Goal: Transaction & Acquisition: Download file/media

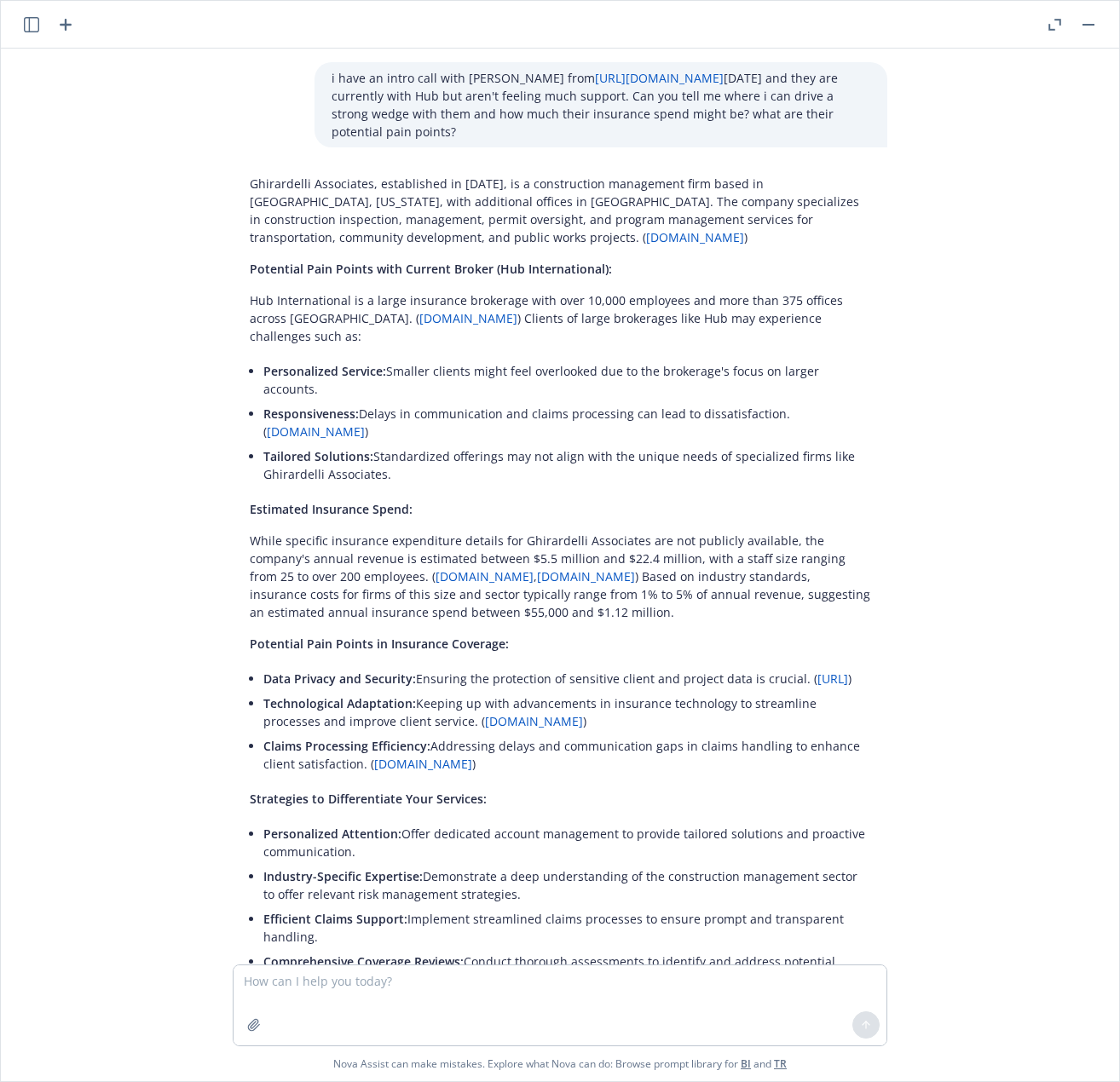
scroll to position [87, 0]
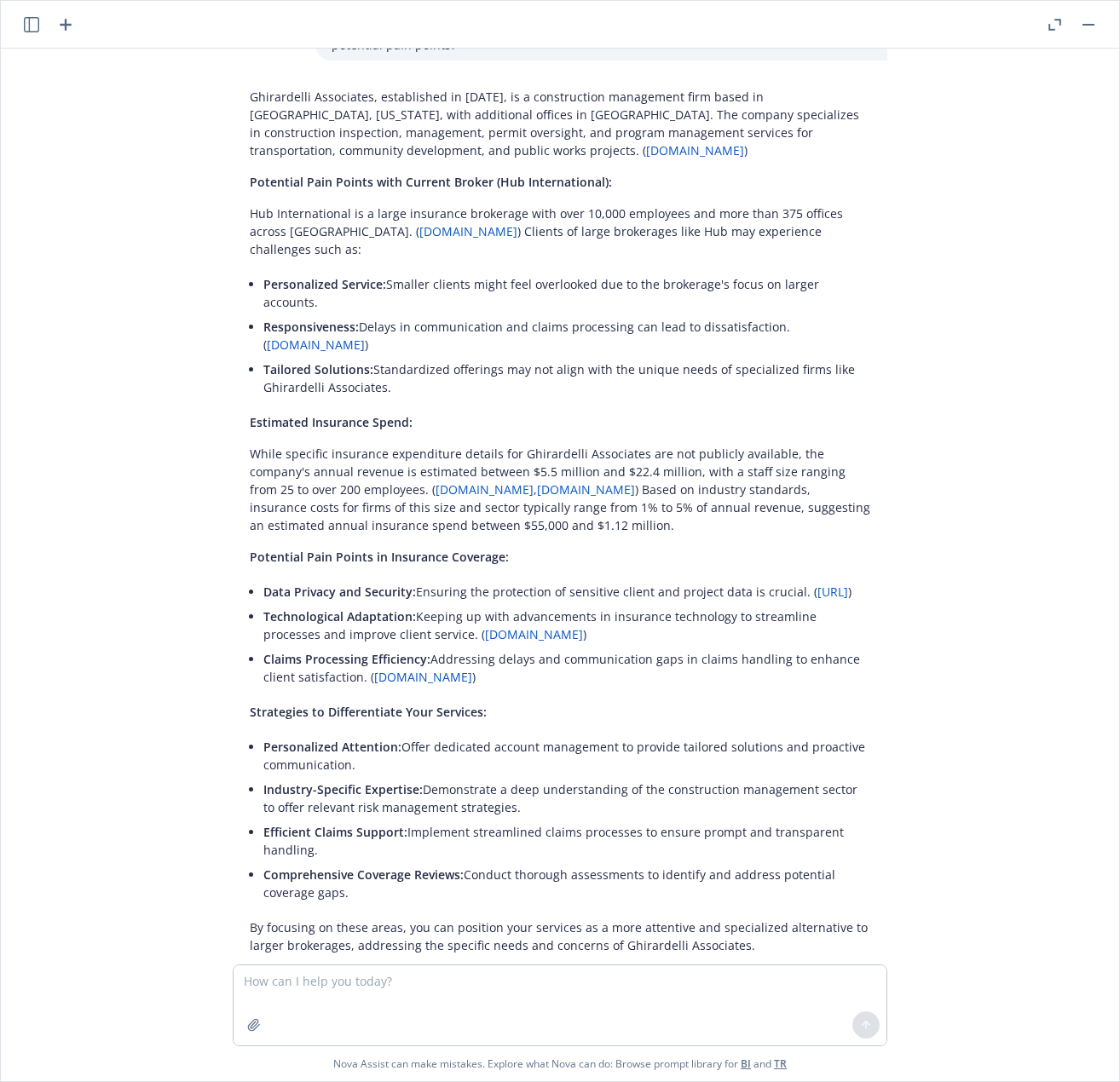
click at [1048, 30] on button "button" at bounding box center [1054, 25] width 20 height 20
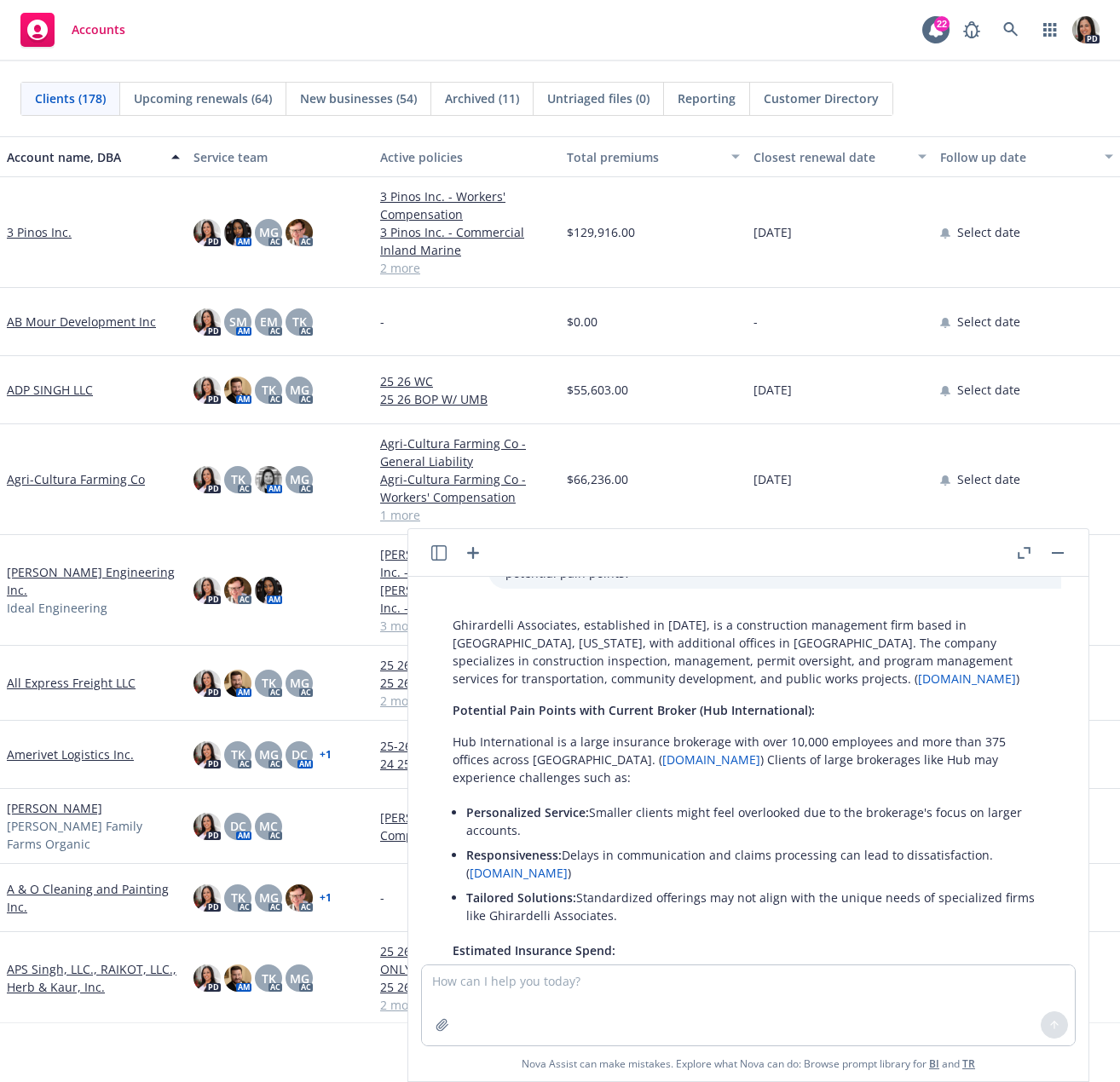
click at [1055, 554] on button "button" at bounding box center [1058, 554] width 20 height 20
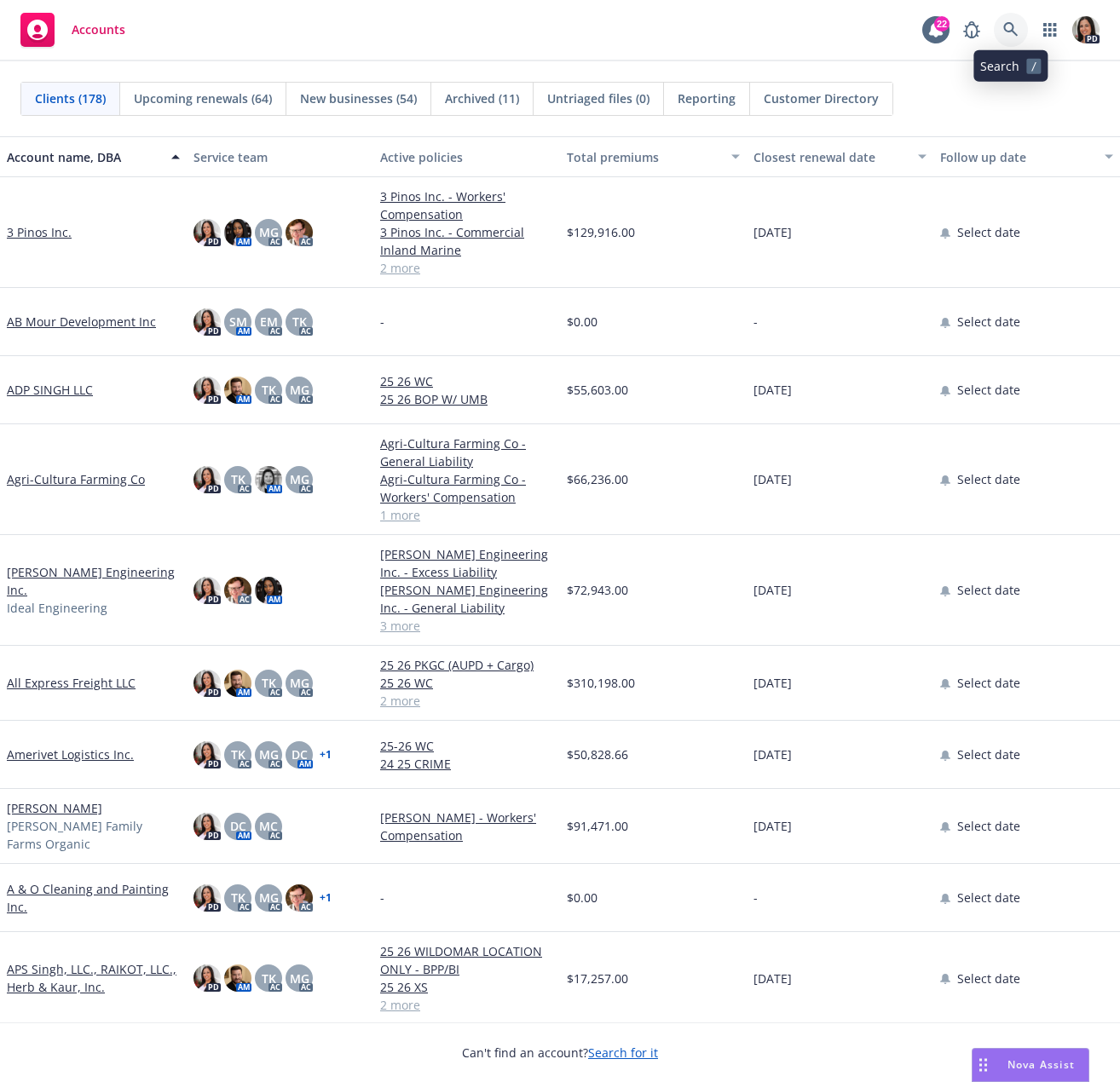
click at [1002, 26] on link at bounding box center [1010, 30] width 34 height 34
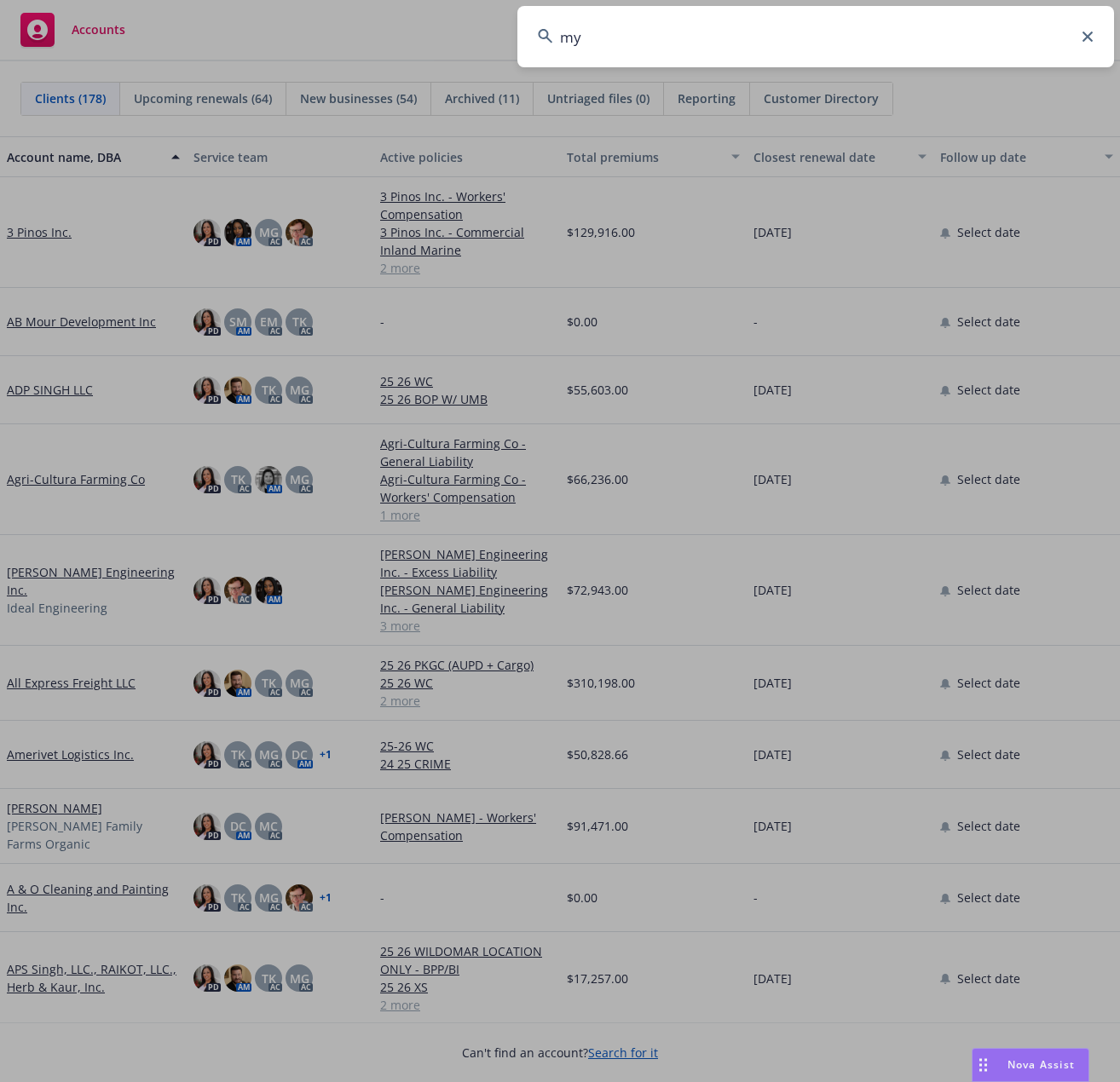
type input "myf"
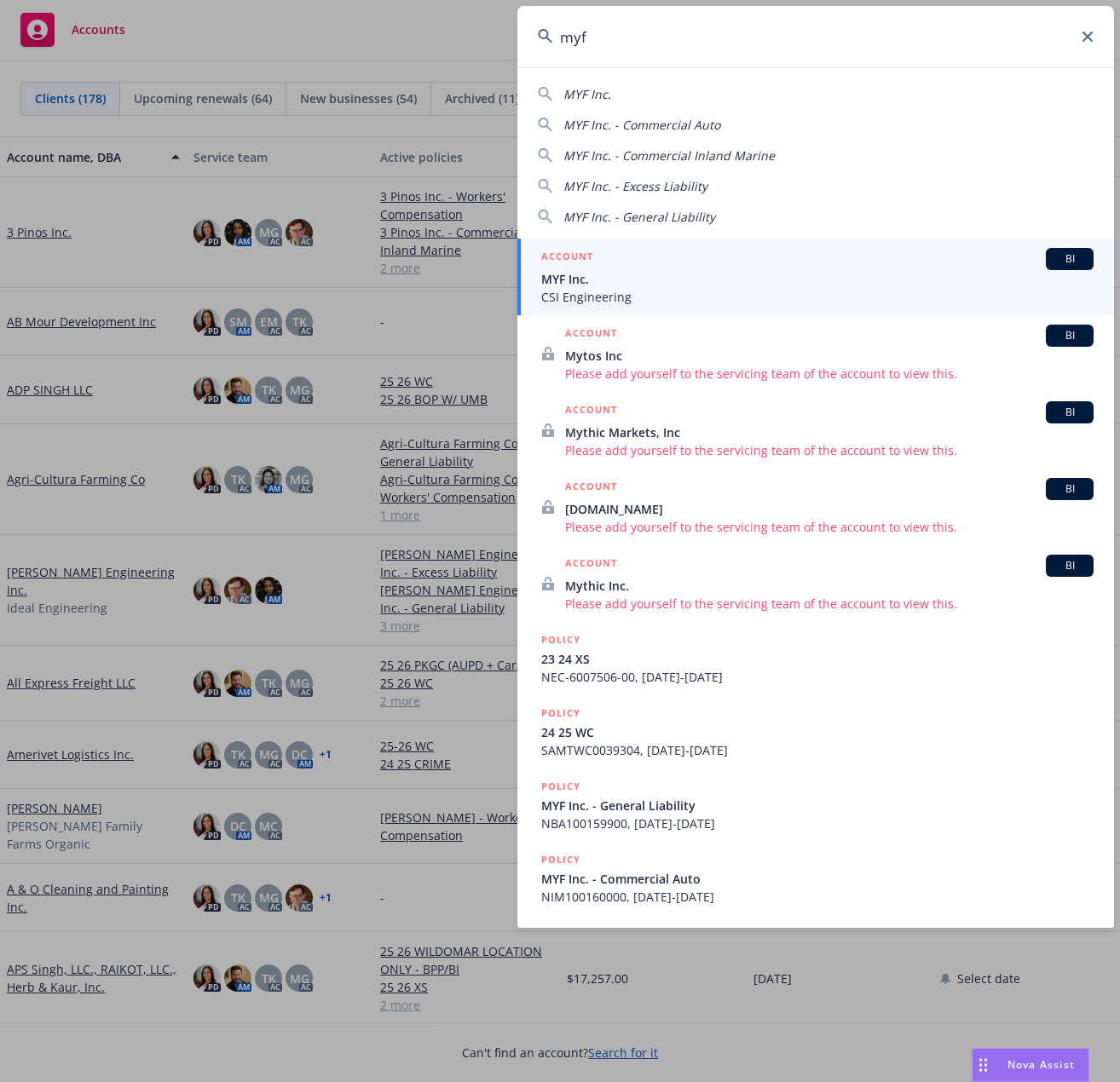
click at [681, 280] on span "MYF Inc." at bounding box center [817, 279] width 553 height 18
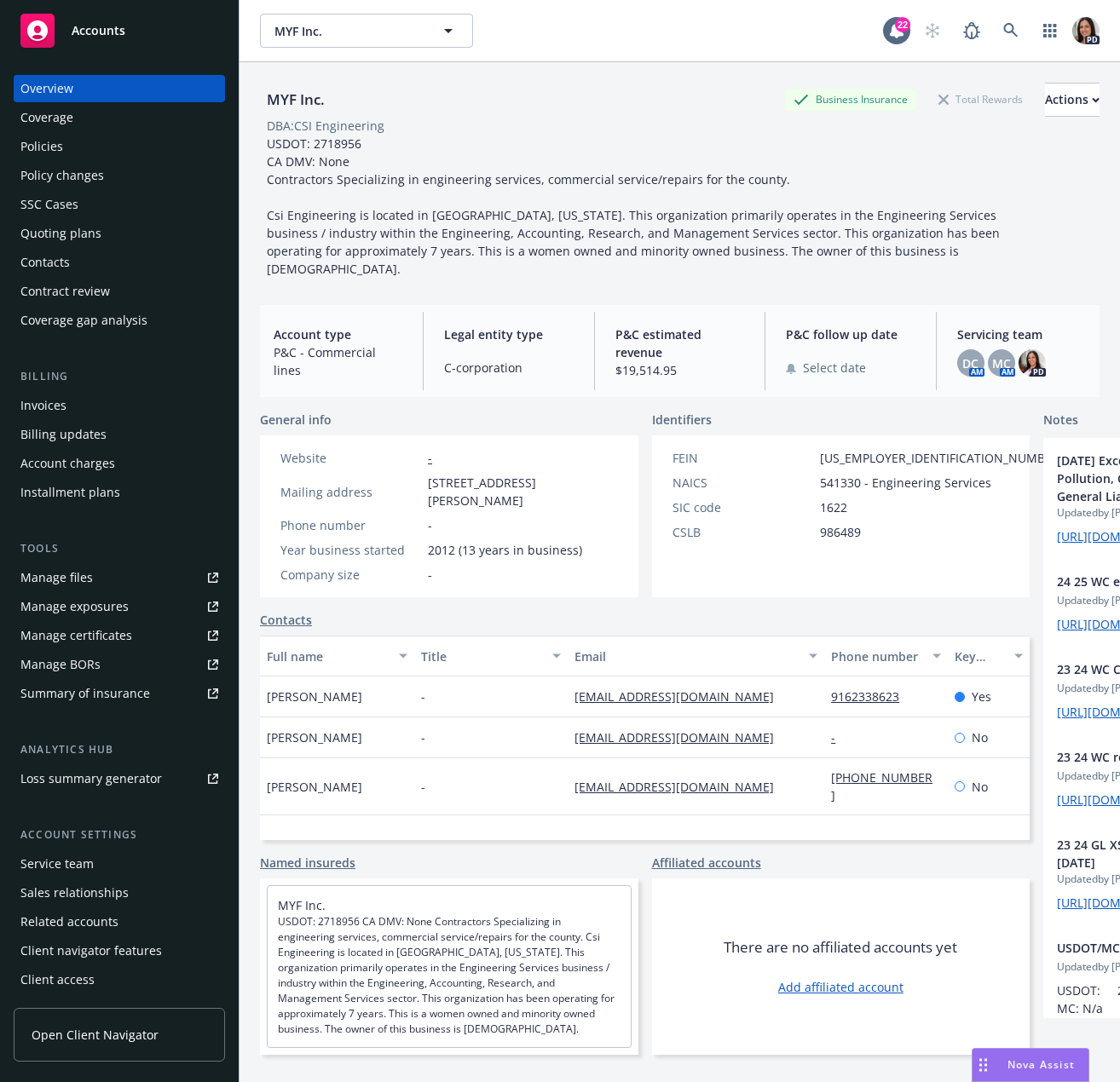
click at [62, 147] on div "Policies" at bounding box center [119, 146] width 198 height 27
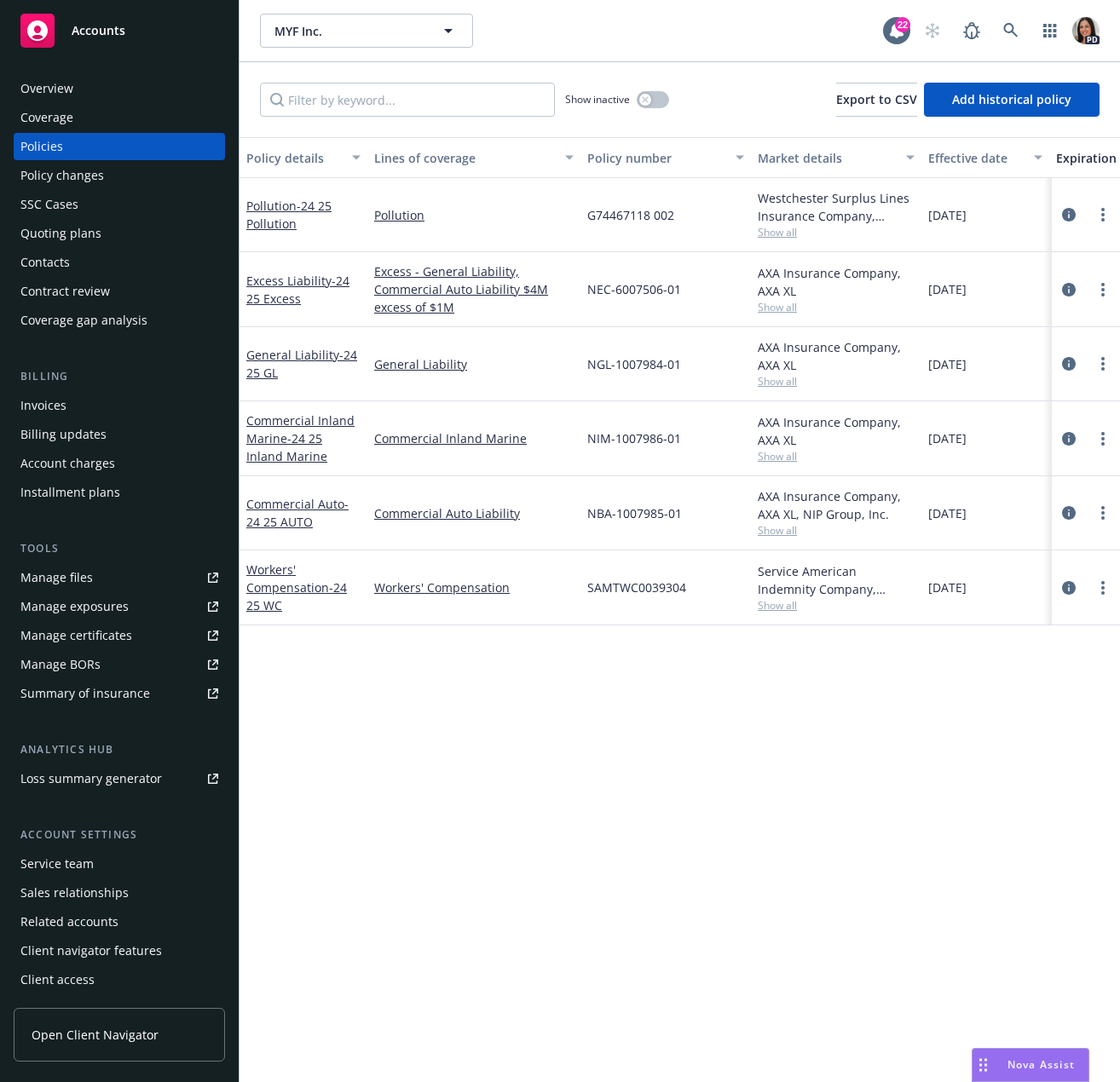
click at [73, 577] on div "Manage files" at bounding box center [57, 577] width 72 height 27
click at [74, 32] on span "Accounts" at bounding box center [98, 31] width 54 height 14
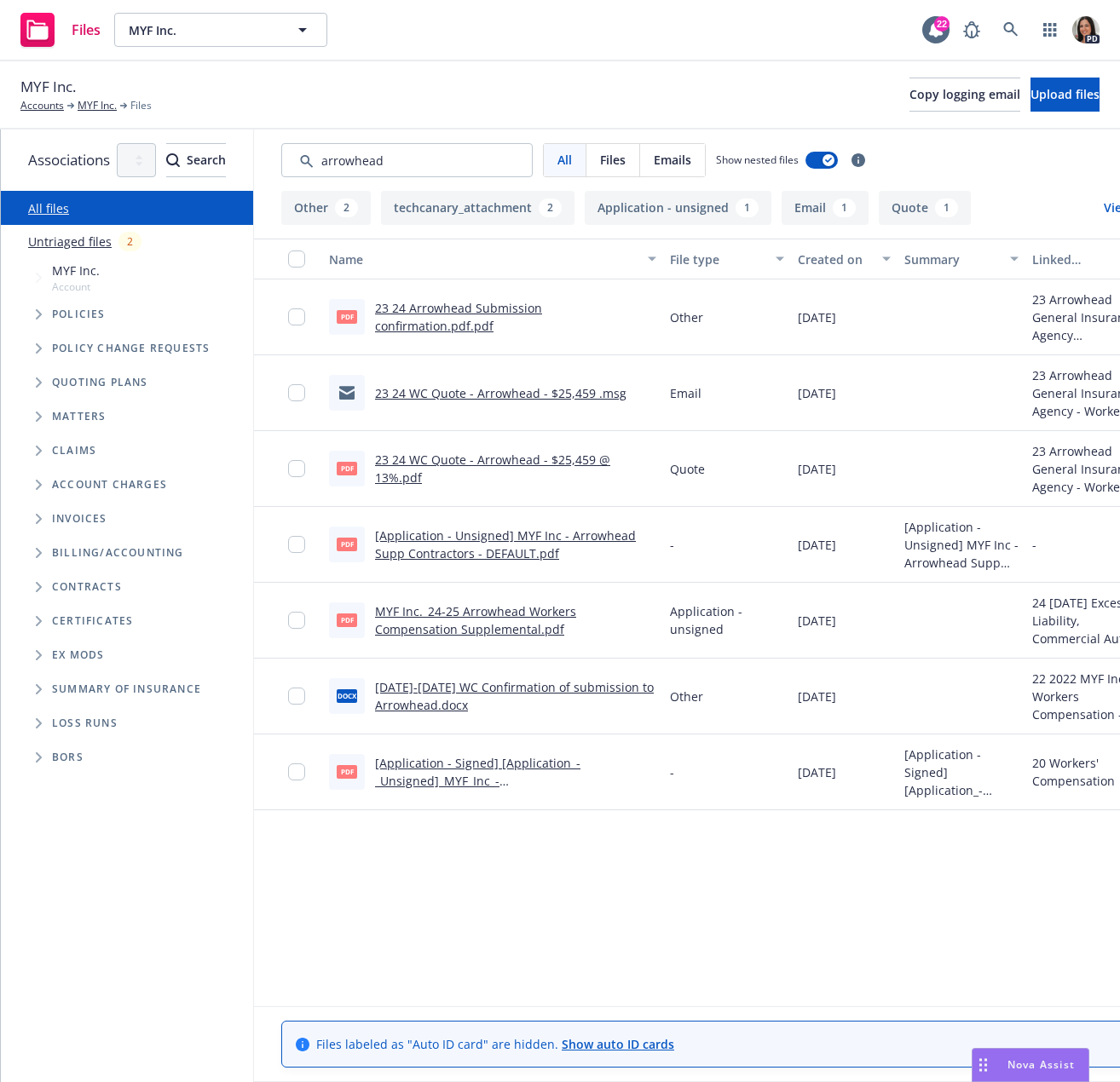
type input "arrowhead"
click at [316, 317] on div at bounding box center [301, 317] width 27 height 55
click at [306, 317] on input "checkbox" at bounding box center [296, 317] width 17 height 17
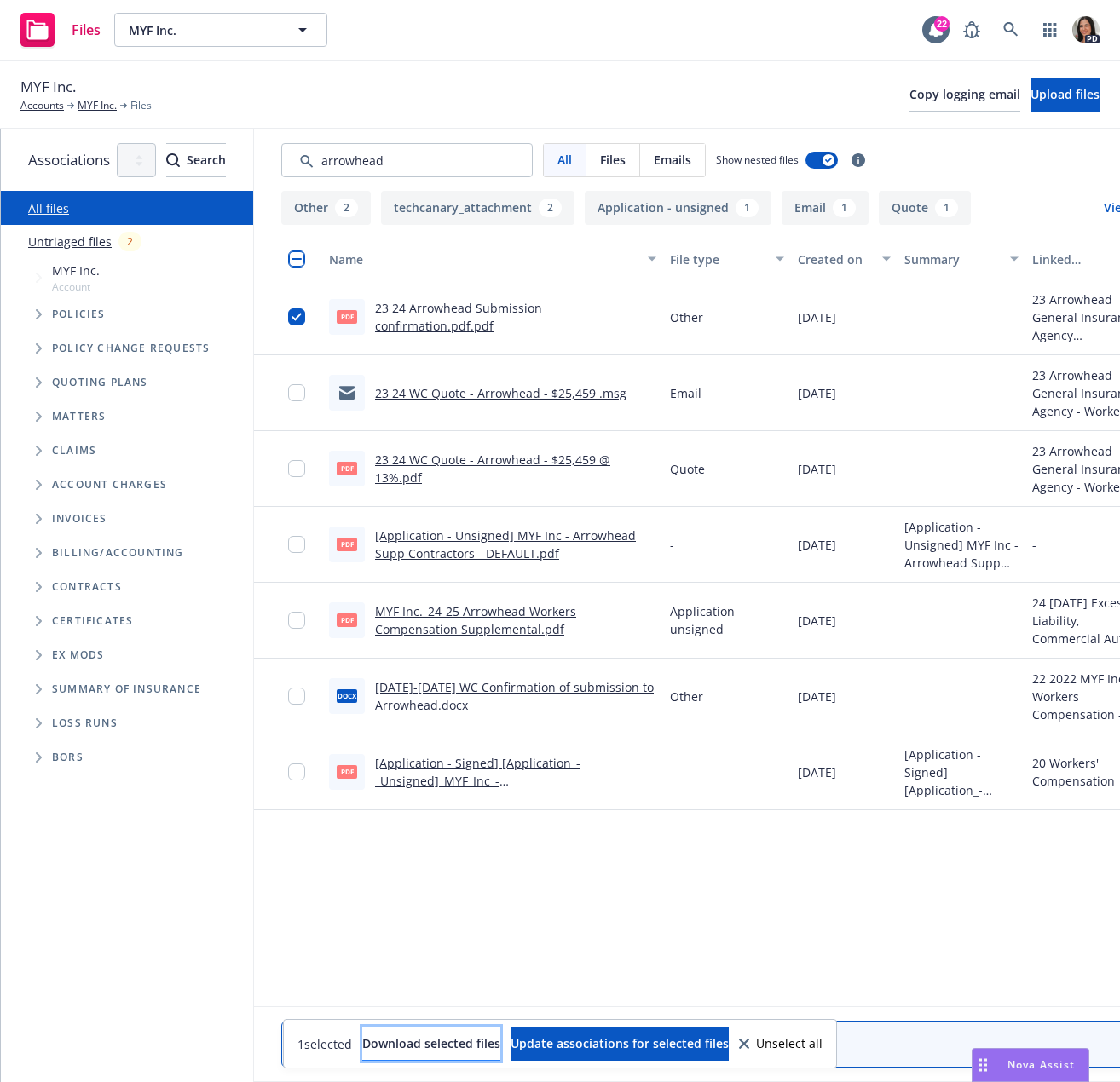
click at [388, 1043] on span "Download selected files" at bounding box center [431, 1043] width 138 height 16
click at [306, 618] on input "checkbox" at bounding box center [296, 620] width 17 height 17
click at [322, 328] on div at bounding box center [287, 318] width 68 height 76
click at [306, 314] on input "checkbox" at bounding box center [296, 317] width 17 height 17
drag, startPoint x: 374, startPoint y: 1040, endPoint x: 553, endPoint y: 1042, distance: 179.0
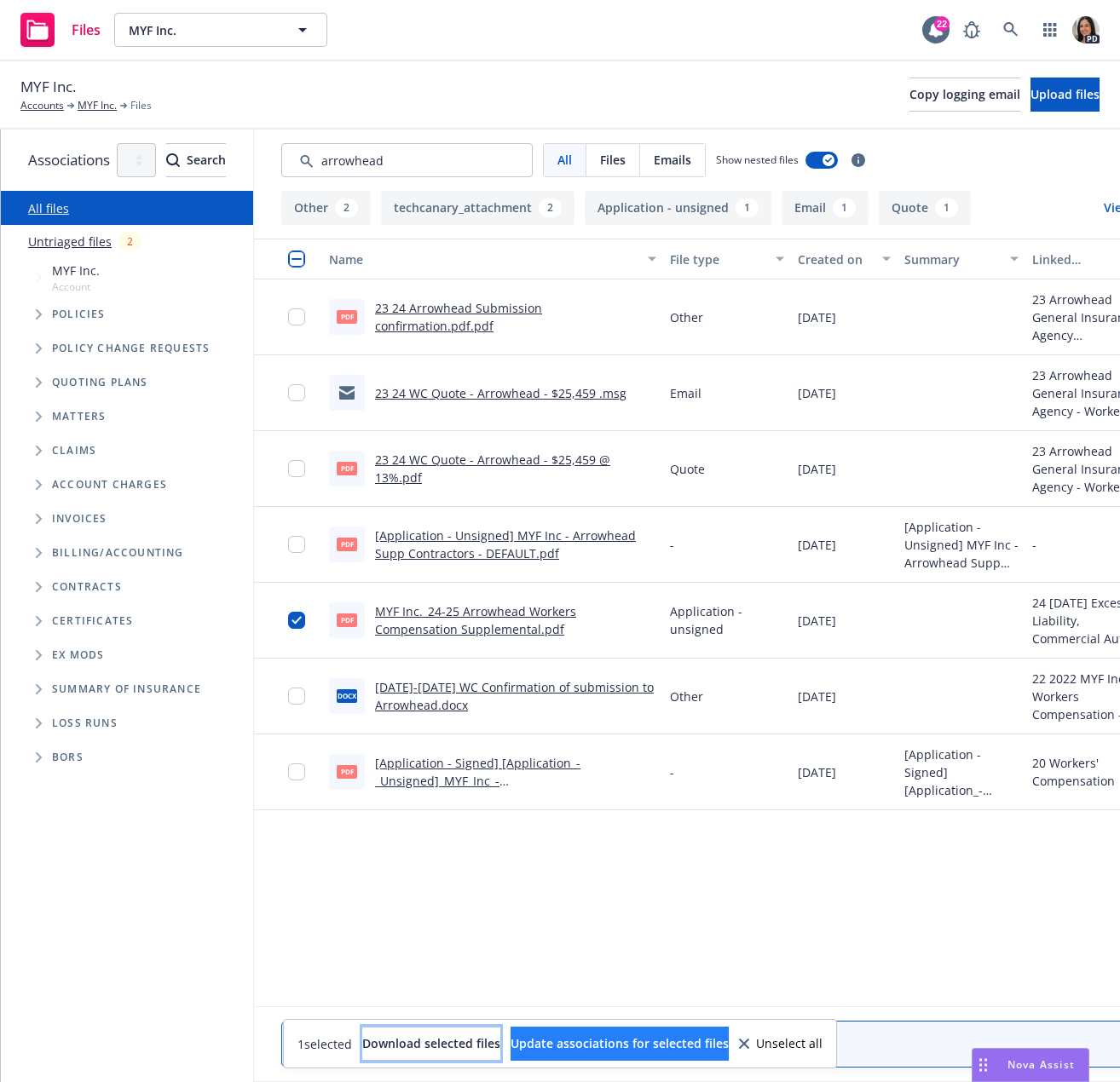
click at [375, 1040] on span "Download selected files" at bounding box center [431, 1043] width 138 height 16
drag, startPoint x: 805, startPoint y: 1046, endPoint x: 803, endPoint y: 1018, distance: 28.1
click at [805, 1046] on div "Unselect all" at bounding box center [781, 1044] width 84 height 12
